Goal: Task Accomplishment & Management: Manage account settings

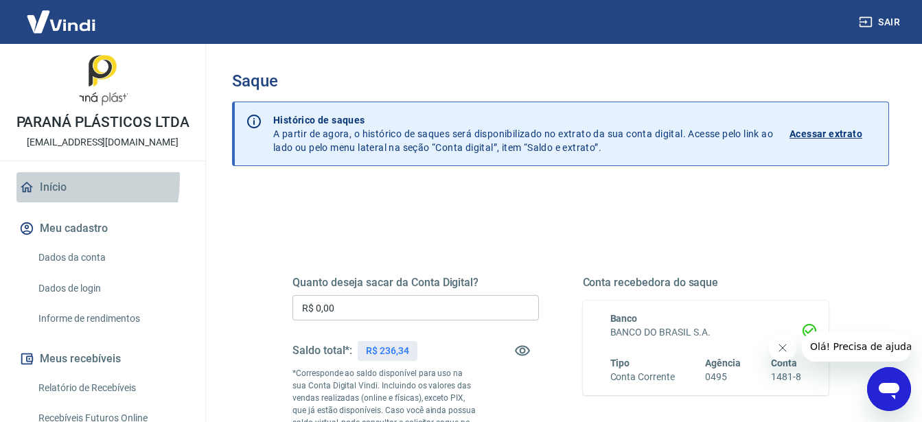
click at [46, 194] on link "Início" at bounding box center [102, 187] width 172 height 30
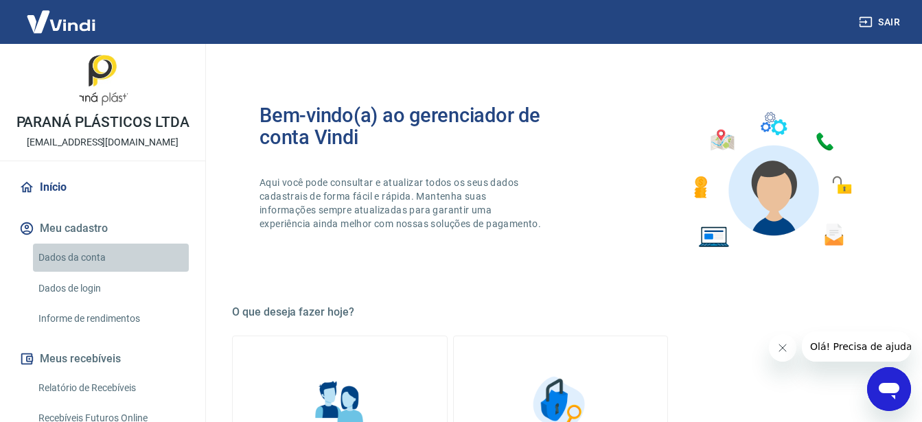
click at [132, 272] on link "Dados da conta" at bounding box center [111, 258] width 156 height 28
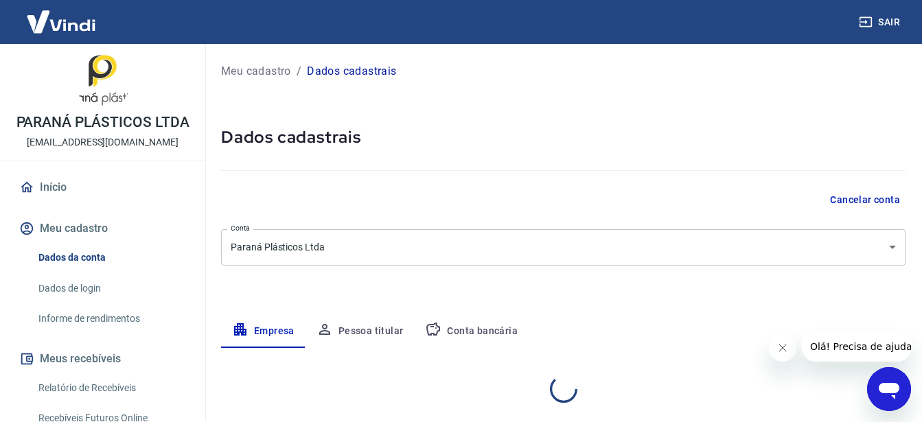
select select "PR"
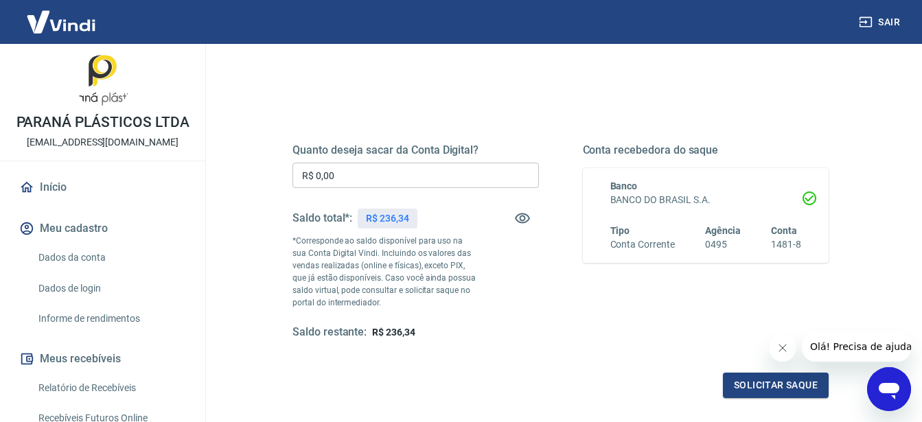
scroll to position [140, 0]
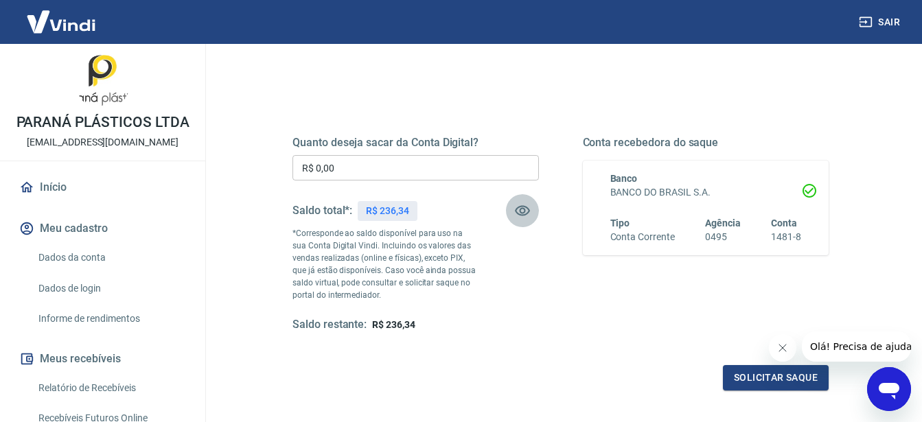
click at [529, 214] on icon "button" at bounding box center [522, 211] width 16 height 16
click at [369, 277] on p "*Corresponde ao saldo disponível para uso na sua Conta Digital Vindi. Incluindo…" at bounding box center [385, 264] width 185 height 74
click at [388, 327] on span "R$ 236,34" at bounding box center [393, 324] width 43 height 11
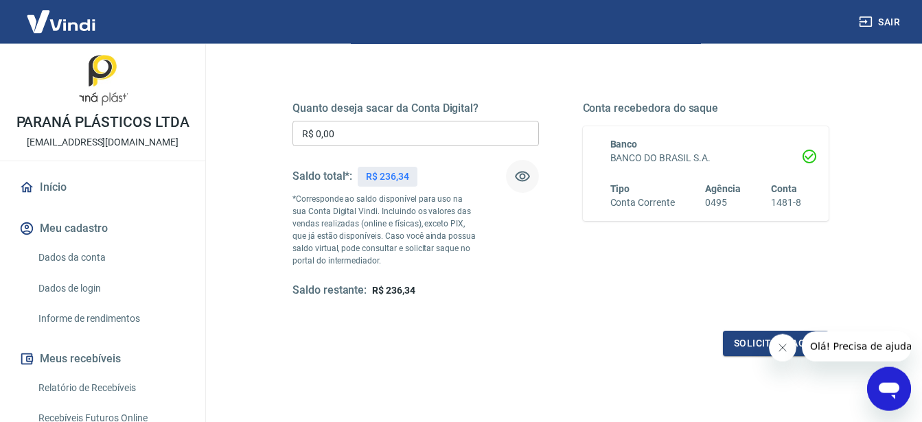
scroll to position [210, 0]
